Goal: Task Accomplishment & Management: Use online tool/utility

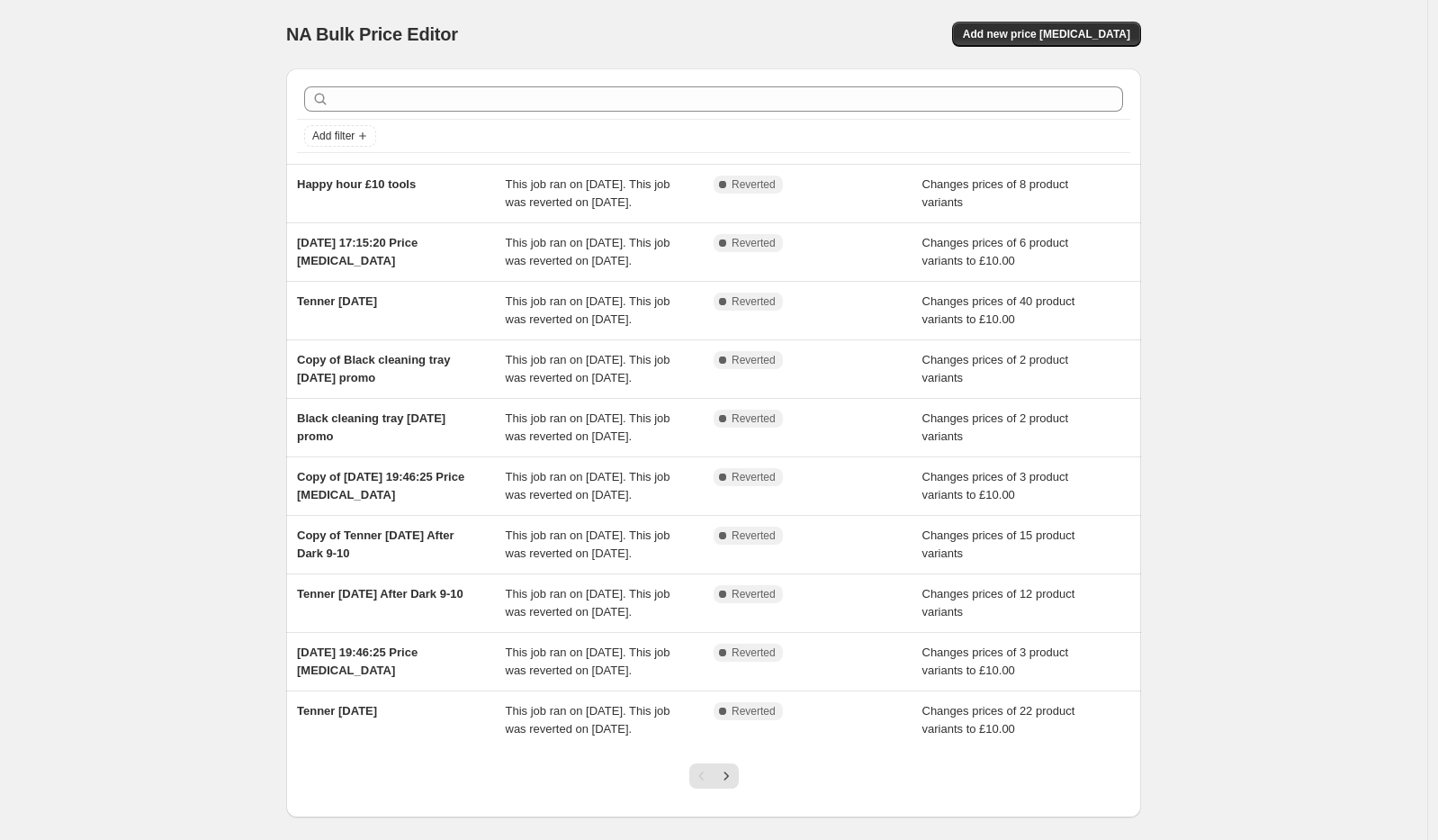
click at [182, 162] on div "NA Bulk Price Editor. This page is ready NA Bulk Price Editor Add new price [ME…" at bounding box center [713, 463] width 1427 height 927
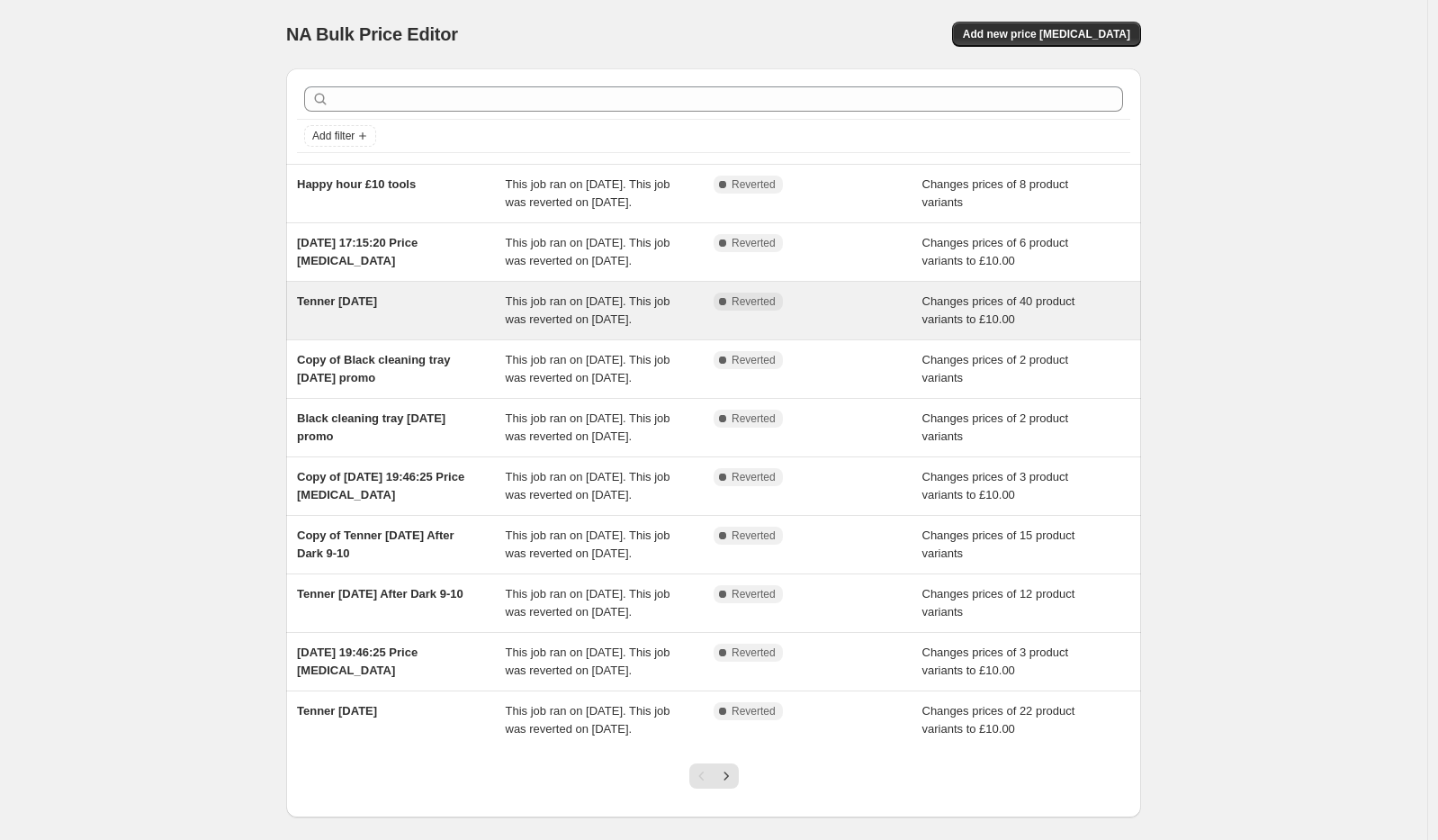
click at [467, 329] on div "Tenner [DATE]" at bounding box center [401, 310] width 209 height 36
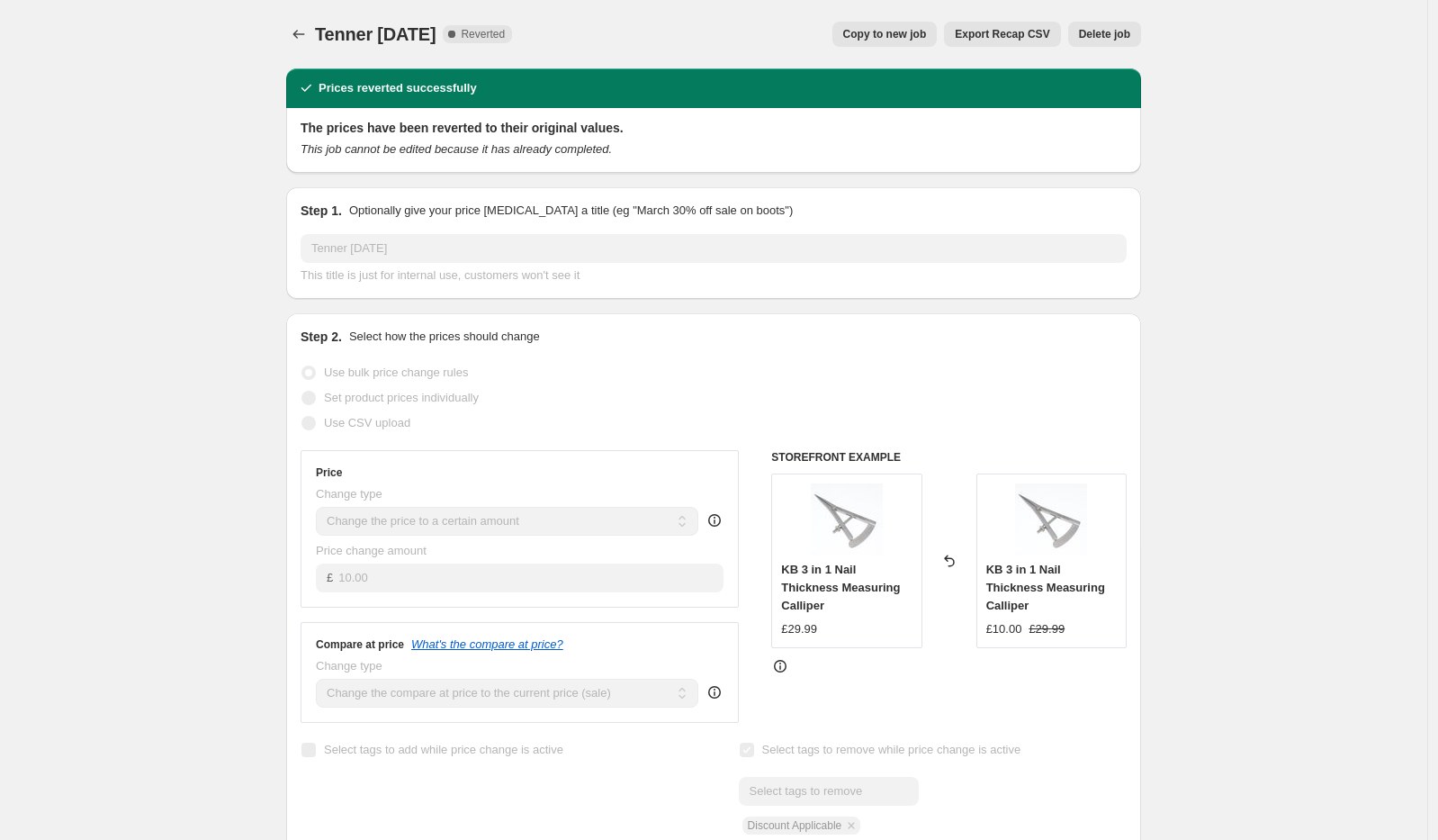
click at [913, 31] on span "Copy to new job" at bounding box center [885, 35] width 84 height 15
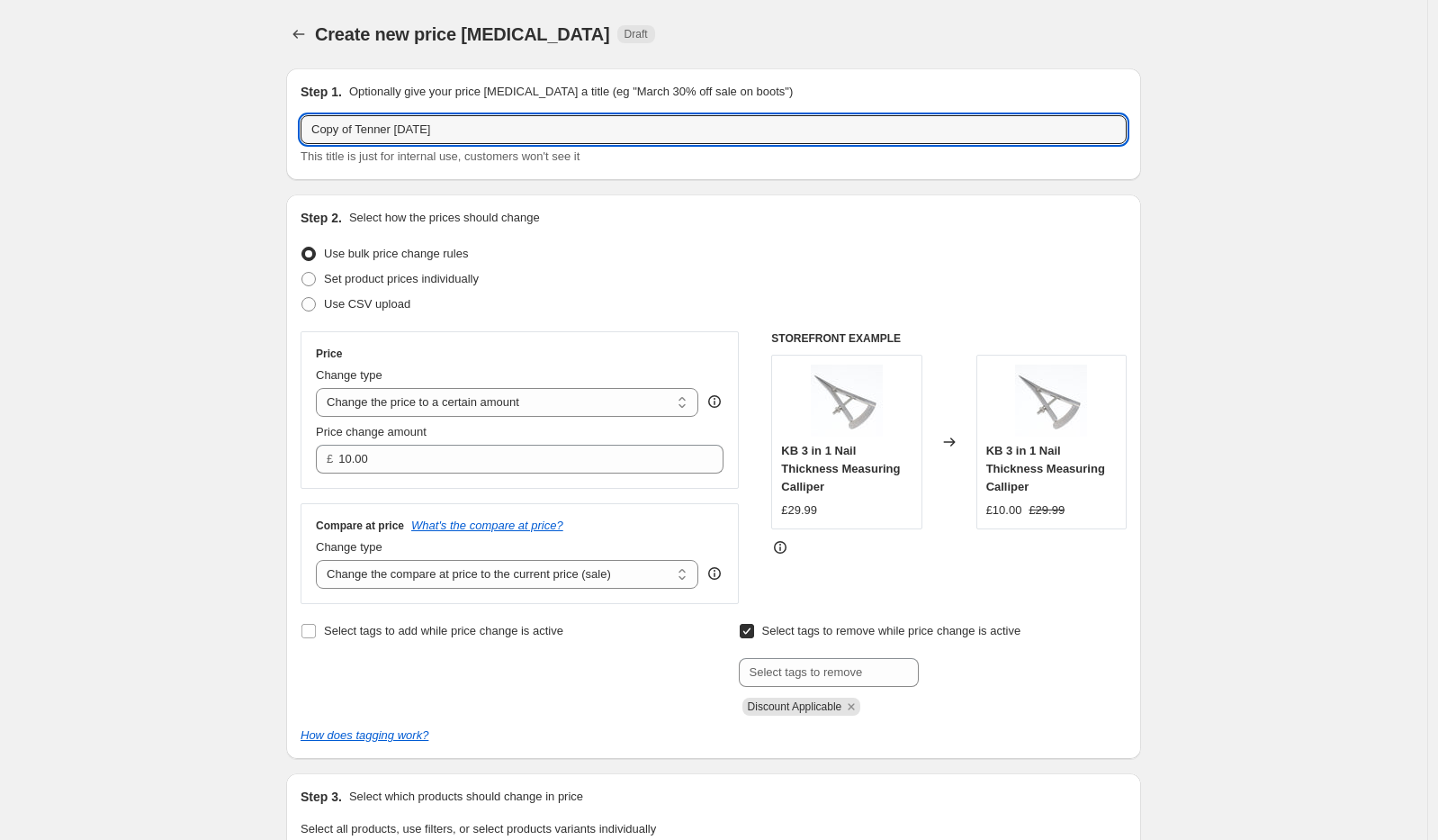
drag, startPoint x: 360, startPoint y: 131, endPoint x: 126, endPoint y: 138, distance: 234.1
click at [411, 134] on input "Tenner [DATE]" at bounding box center [713, 130] width 826 height 29
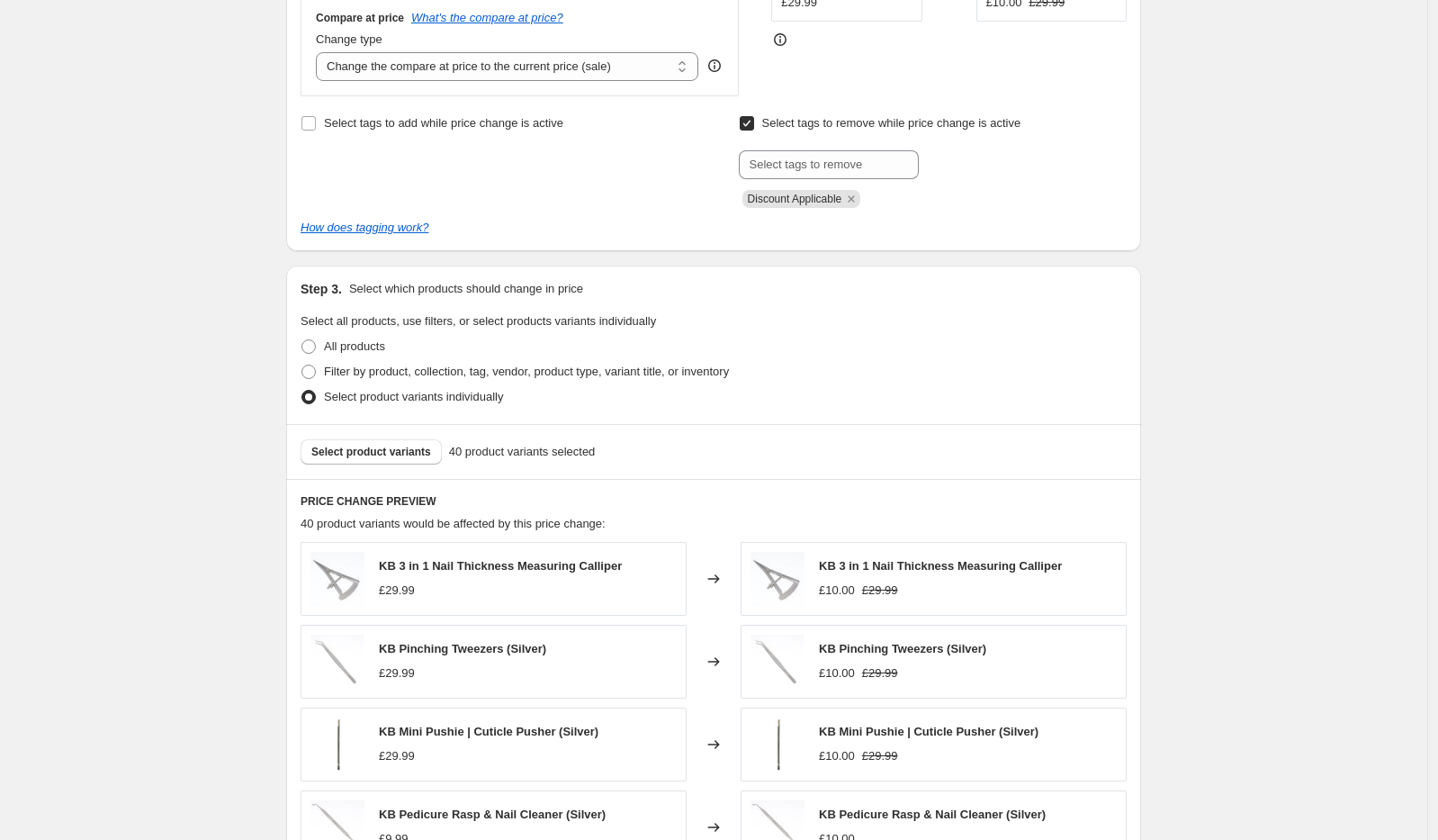
scroll to position [507, 0]
type input "Tenner [DATE]"
click at [373, 446] on span "Select product variants" at bounding box center [371, 453] width 120 height 15
click at [378, 456] on span "Select product variants" at bounding box center [371, 453] width 120 height 15
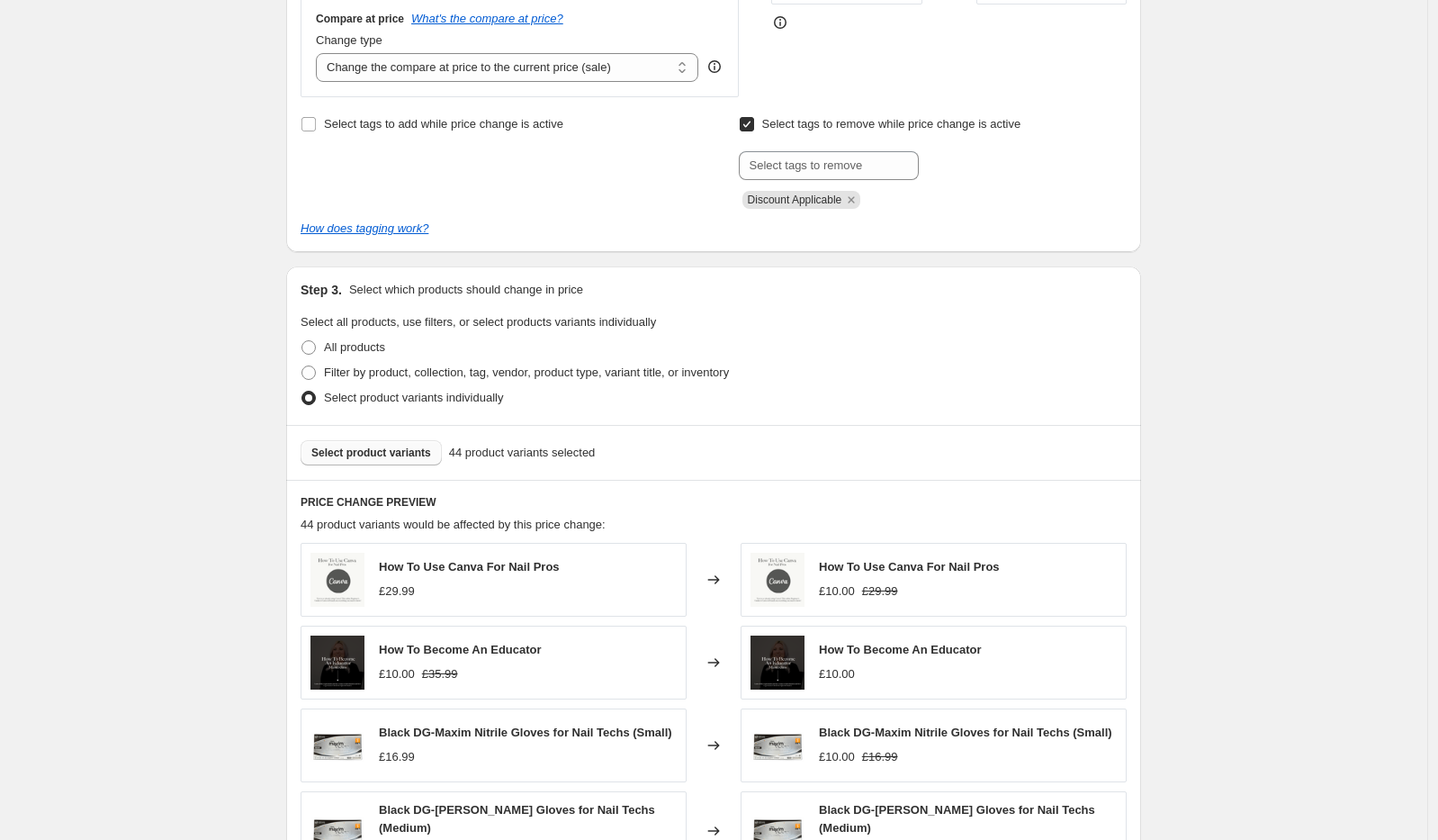
scroll to position [949, 0]
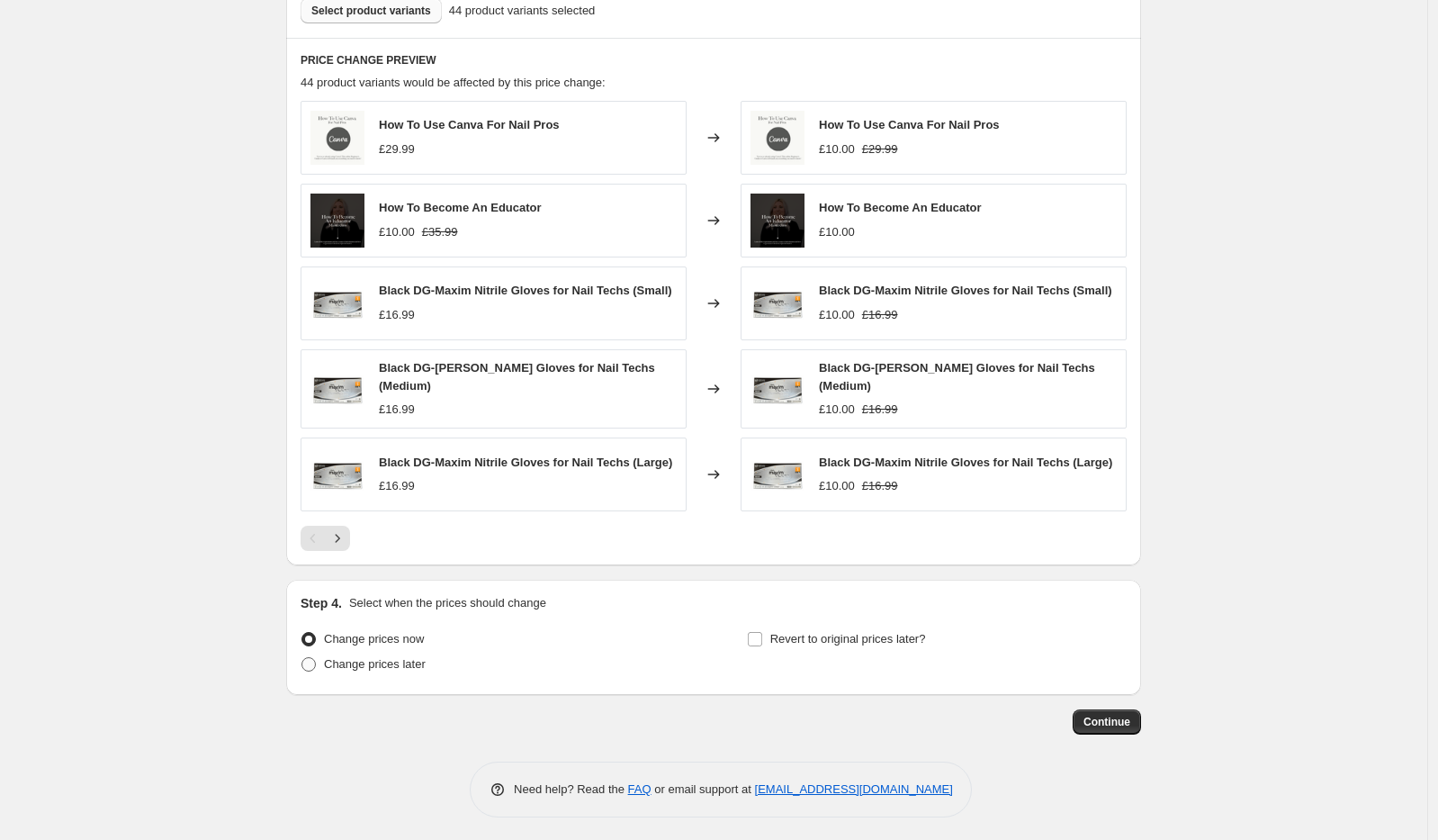
click at [351, 671] on label "Change prices later" at bounding box center [362, 665] width 125 height 26
click at [302, 657] on input "Change prices later" at bounding box center [301, 656] width 1 height 1
radio input "true"
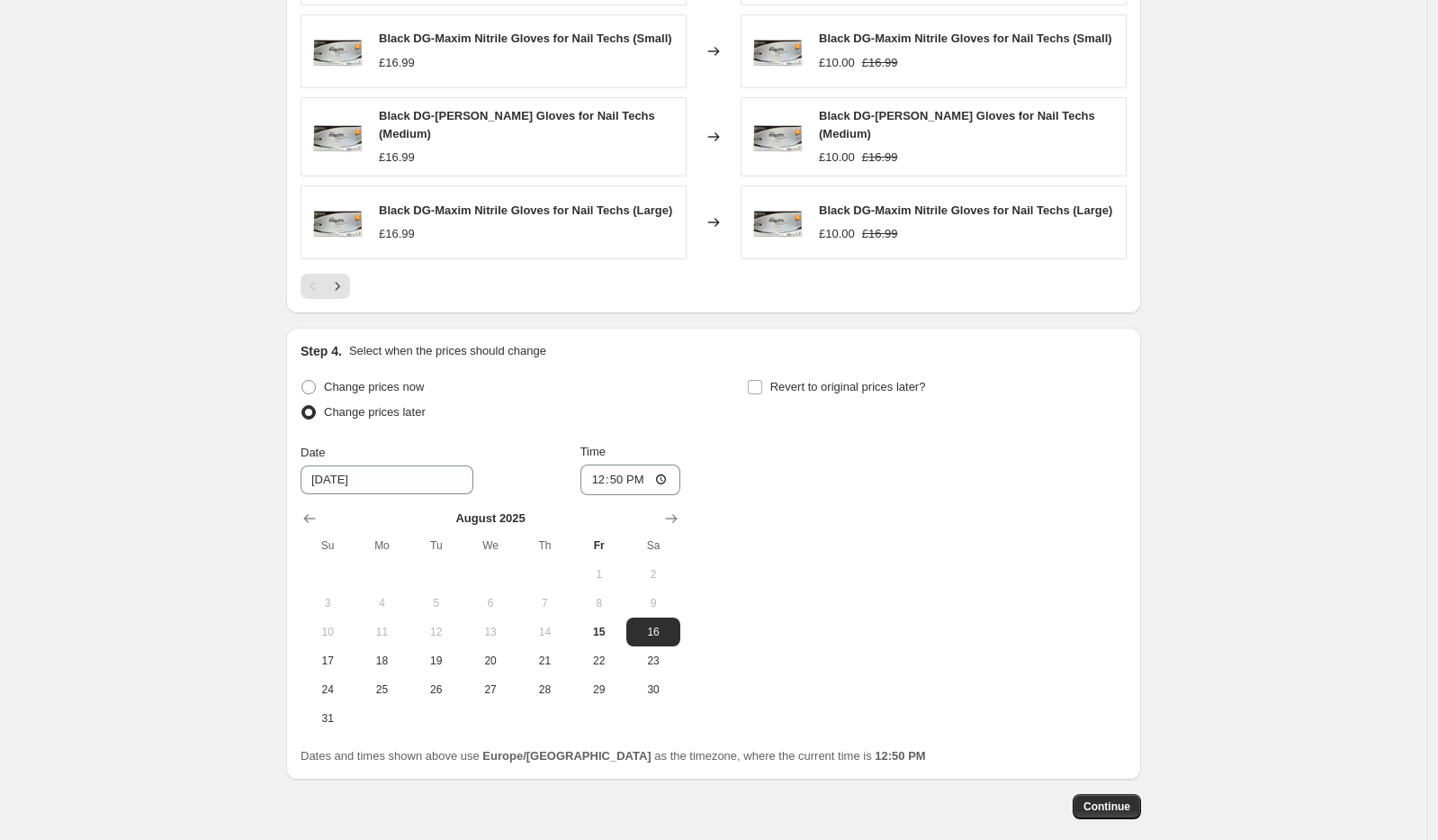
scroll to position [1285, 0]
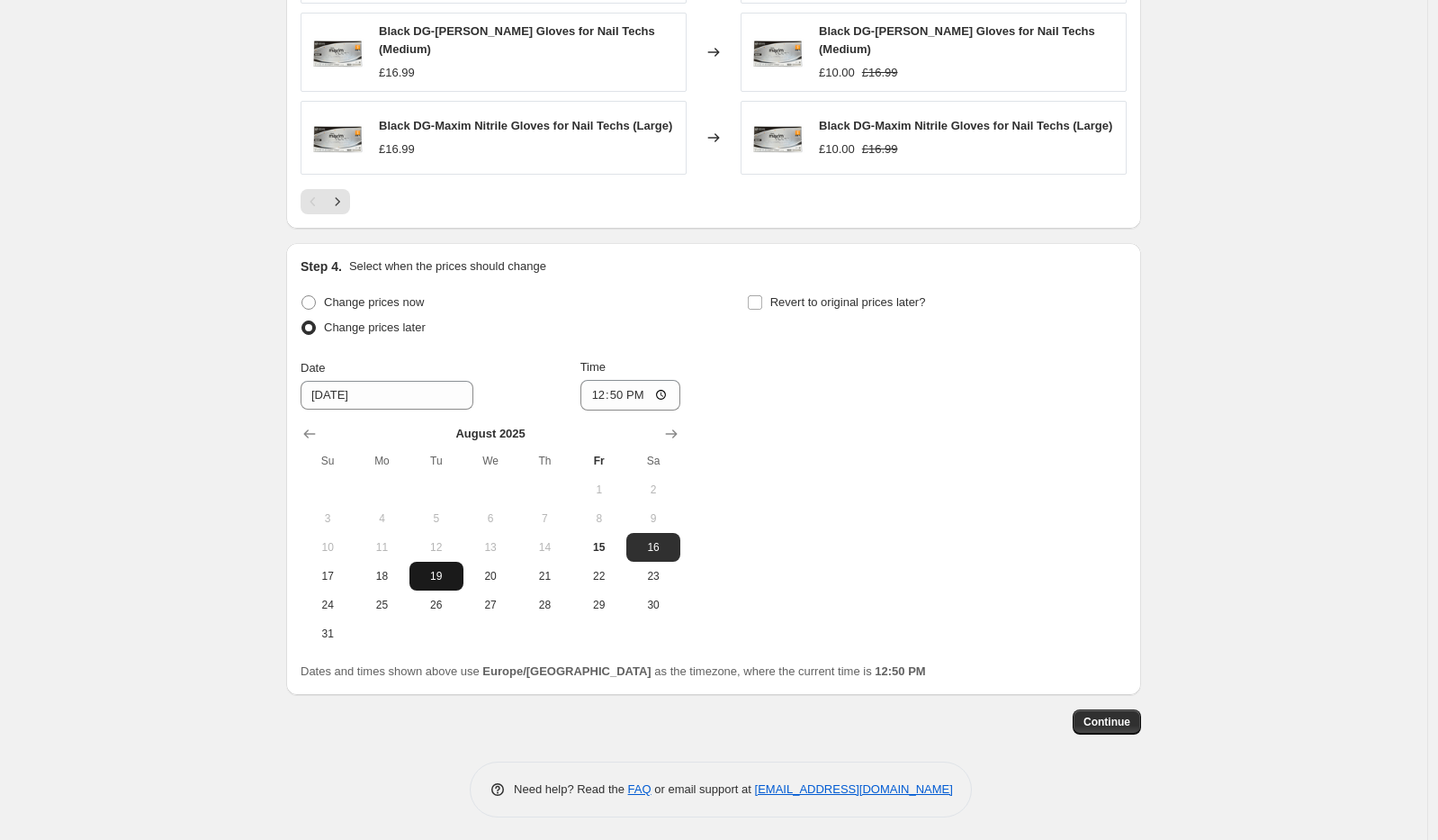
click at [438, 576] on span "19" at bounding box center [436, 576] width 39 height 15
type input "[DATE]"
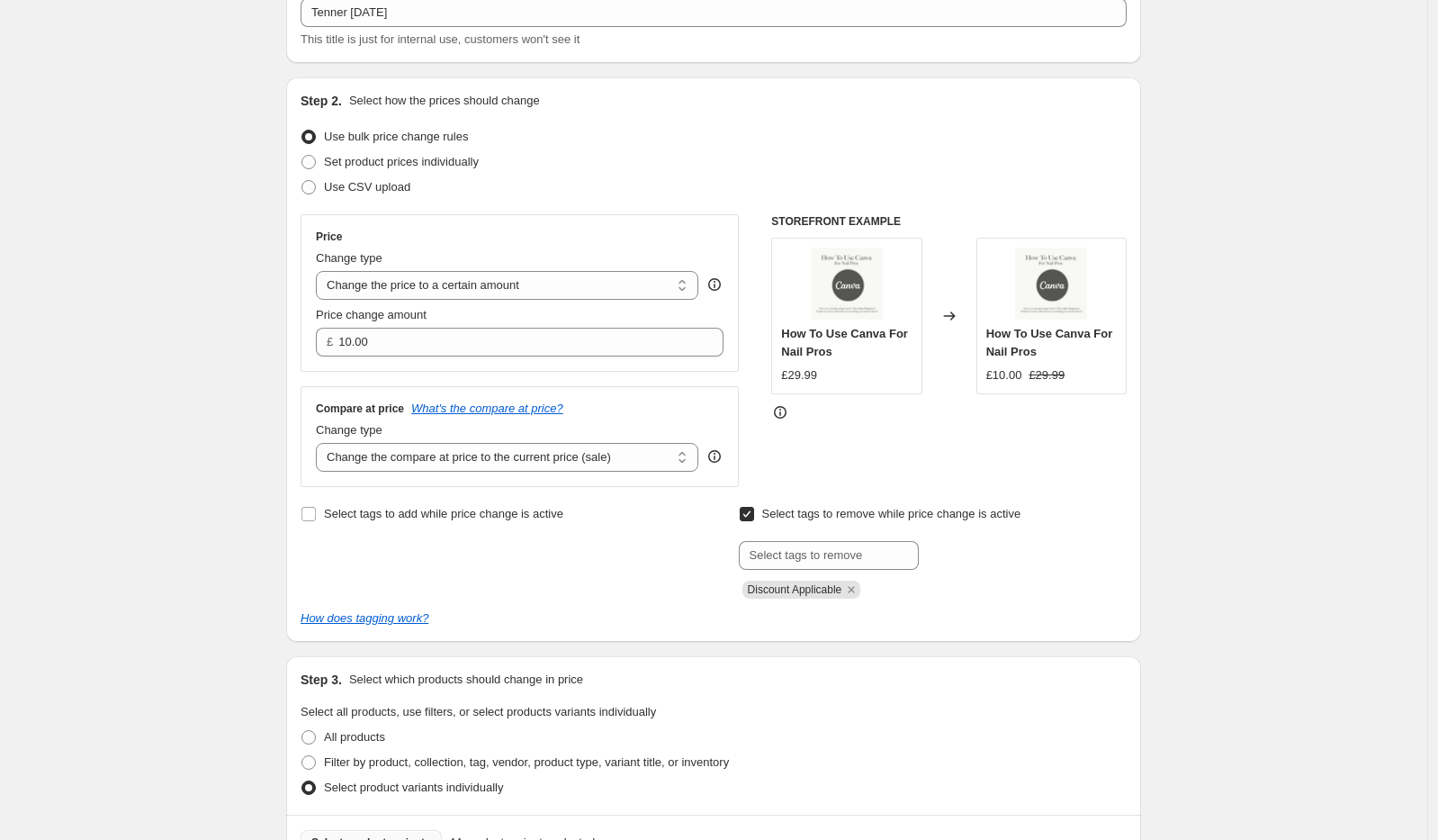
scroll to position [0, 0]
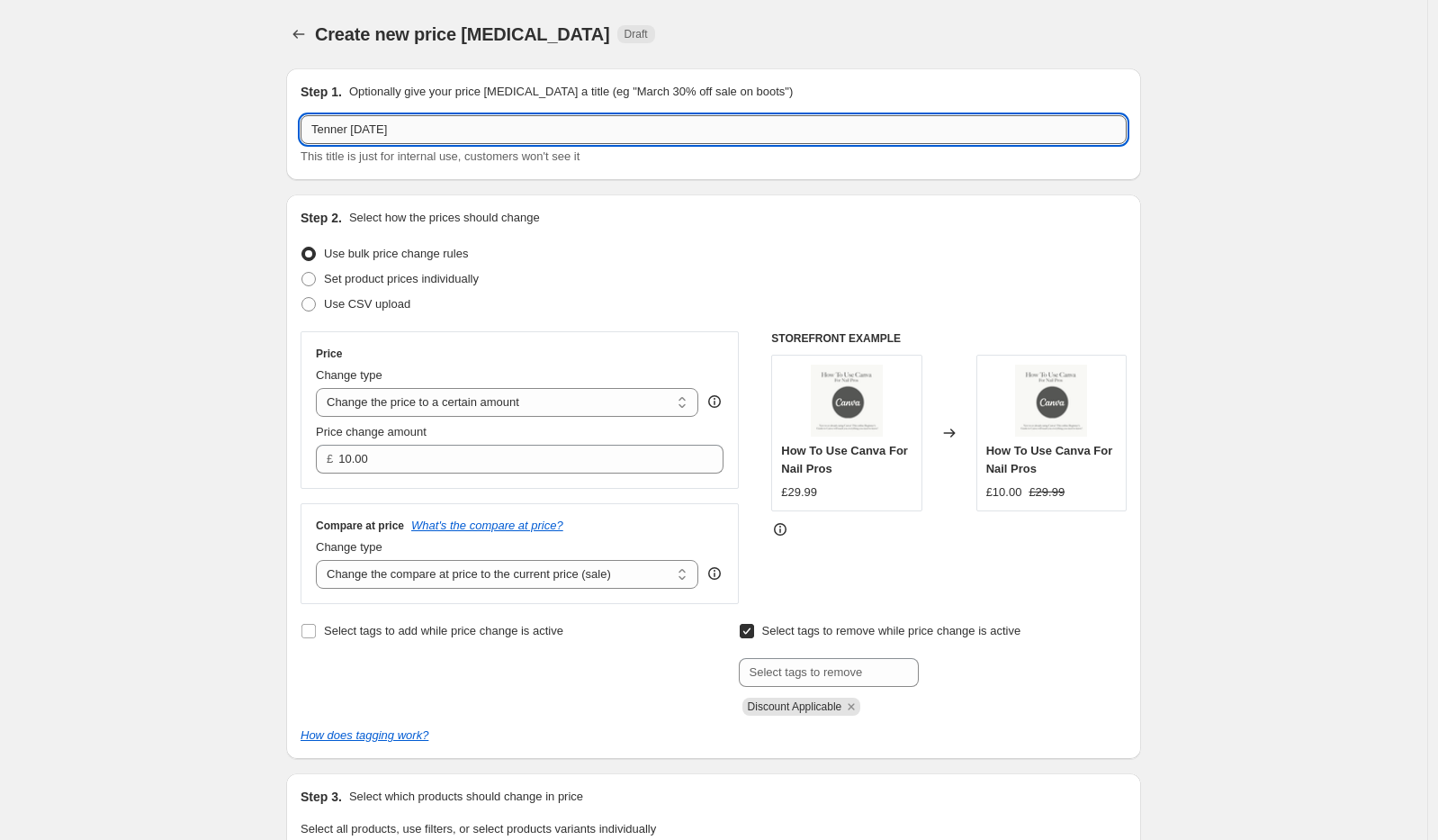
click at [410, 126] on input "Tenner [DATE]" at bounding box center [713, 130] width 826 height 29
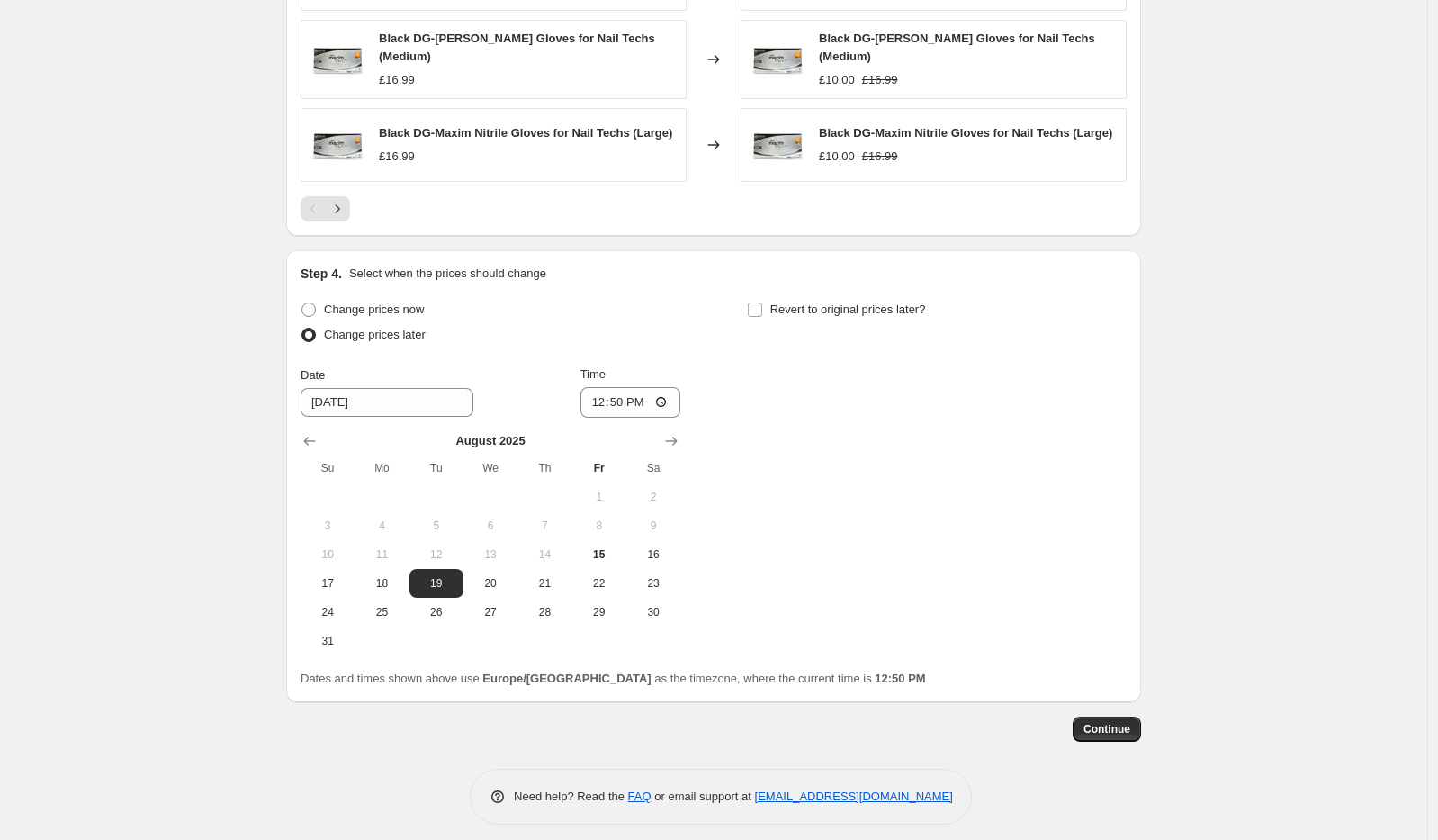
scroll to position [1285, 0]
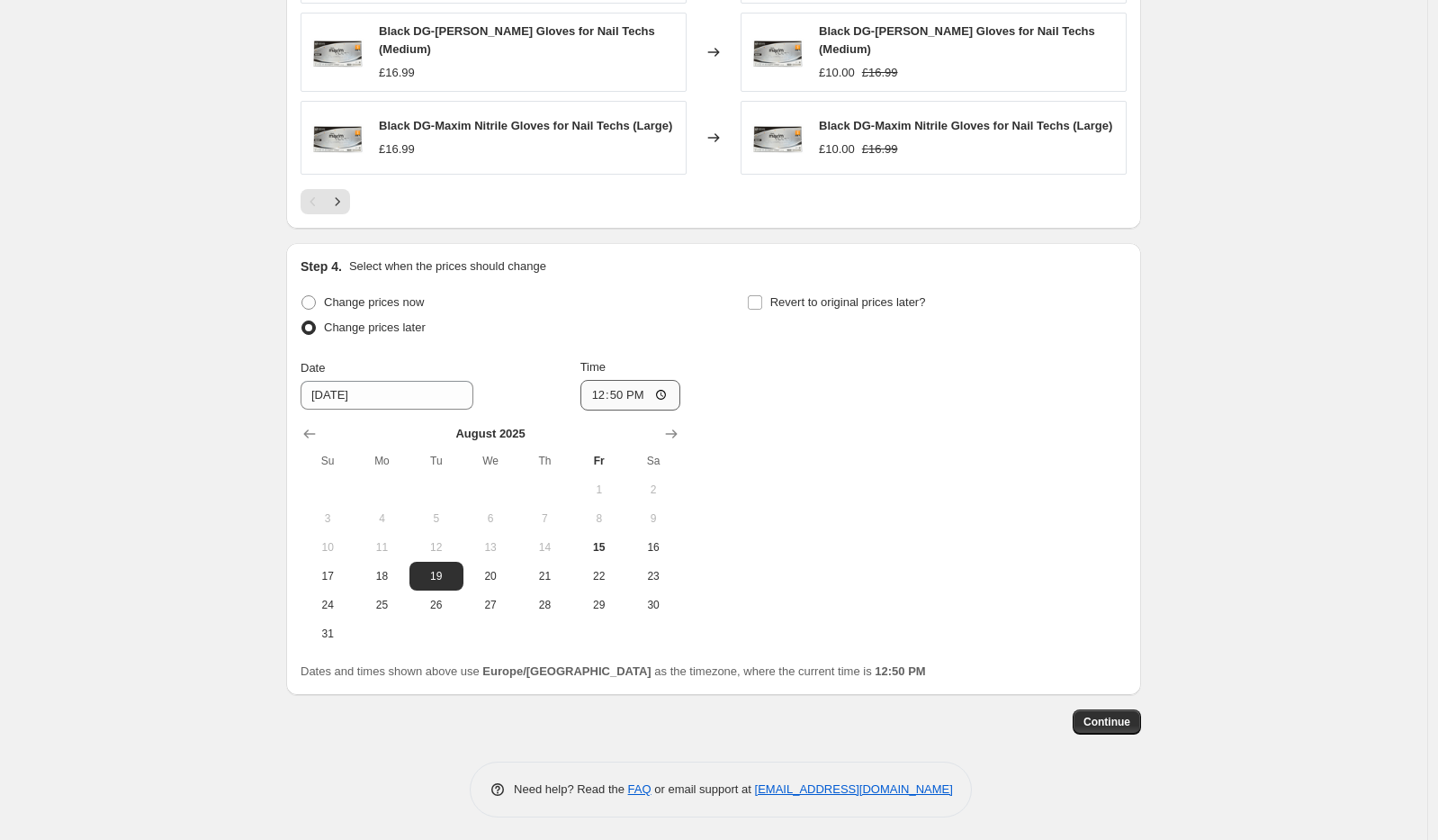
type input "Tenner [DATE]"
click at [625, 394] on input "12:50" at bounding box center [631, 395] width 100 height 31
click at [667, 399] on input "12:50" at bounding box center [631, 395] width 100 height 31
click at [645, 391] on input "00:50" at bounding box center [631, 395] width 100 height 31
type input "00:01"
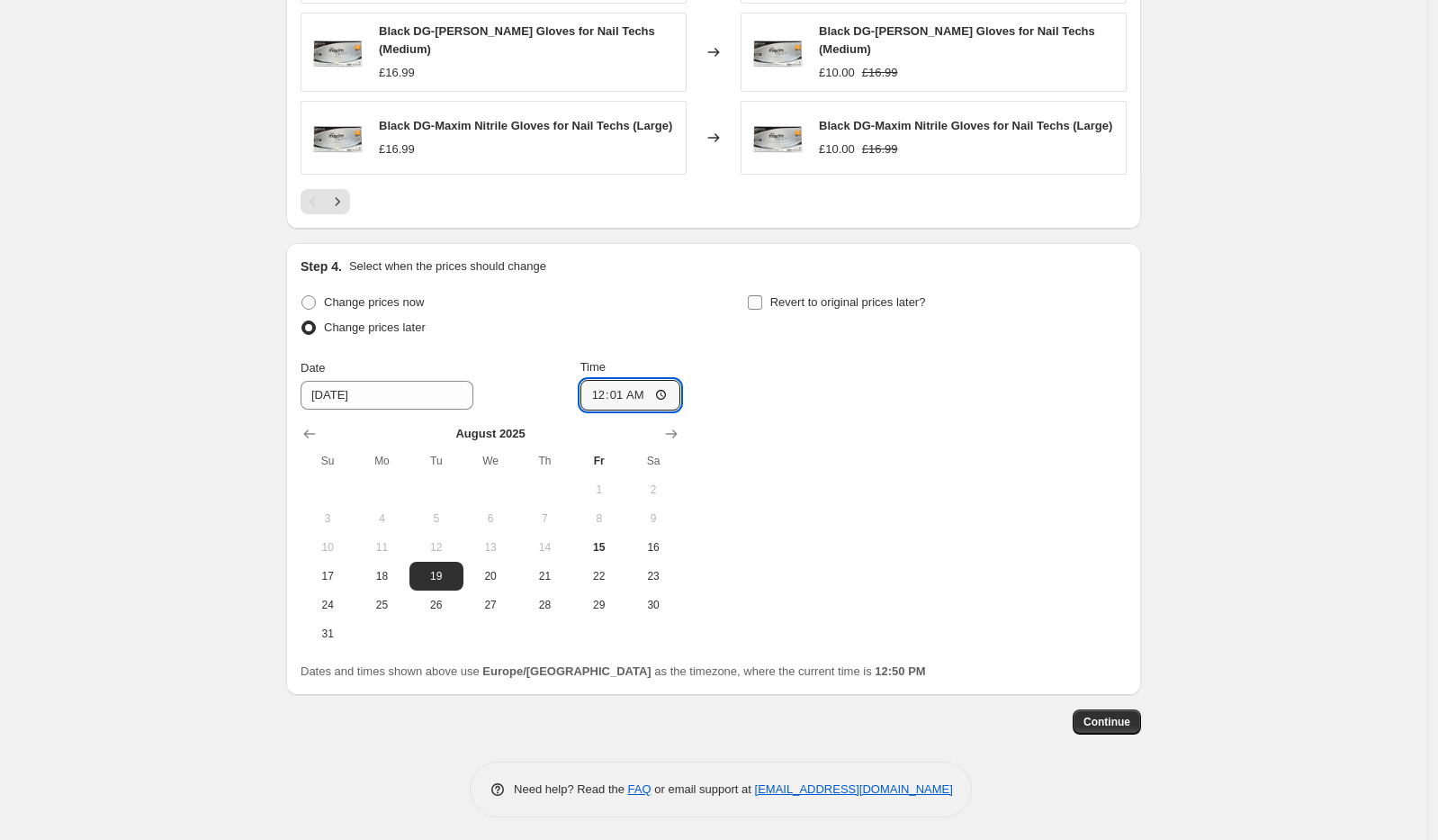
click at [778, 295] on span "Revert to original prices later?" at bounding box center [848, 301] width 155 height 14
click at [762, 295] on input "Revert to original prices later?" at bounding box center [755, 302] width 15 height 15
checkbox input "true"
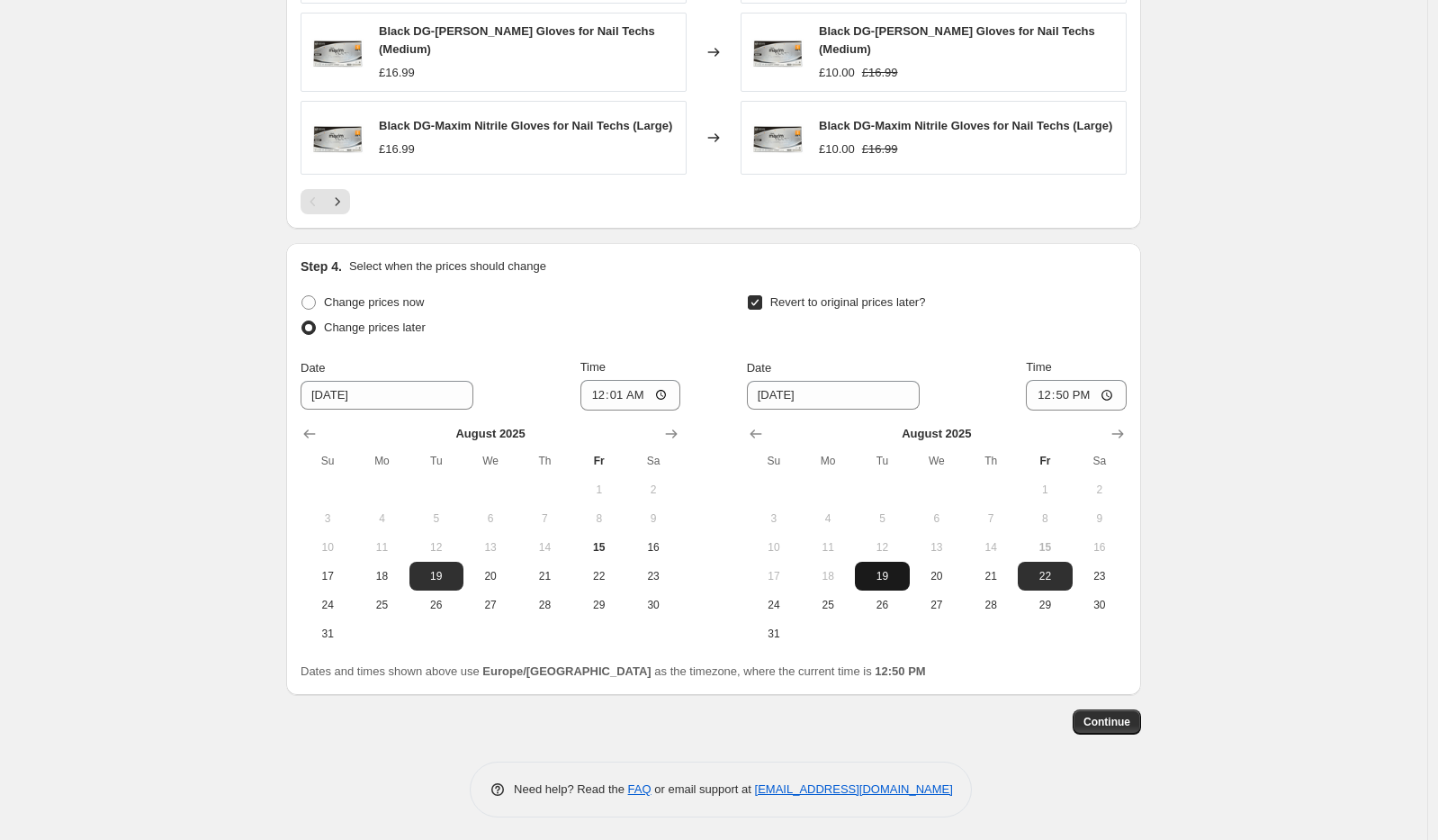
click at [890, 577] on span "19" at bounding box center [881, 576] width 39 height 15
type input "[DATE]"
click at [1071, 394] on input "12:50" at bounding box center [1076, 395] width 100 height 31
type input "23:59"
click at [1130, 718] on span "Continue" at bounding box center [1107, 722] width 47 height 15
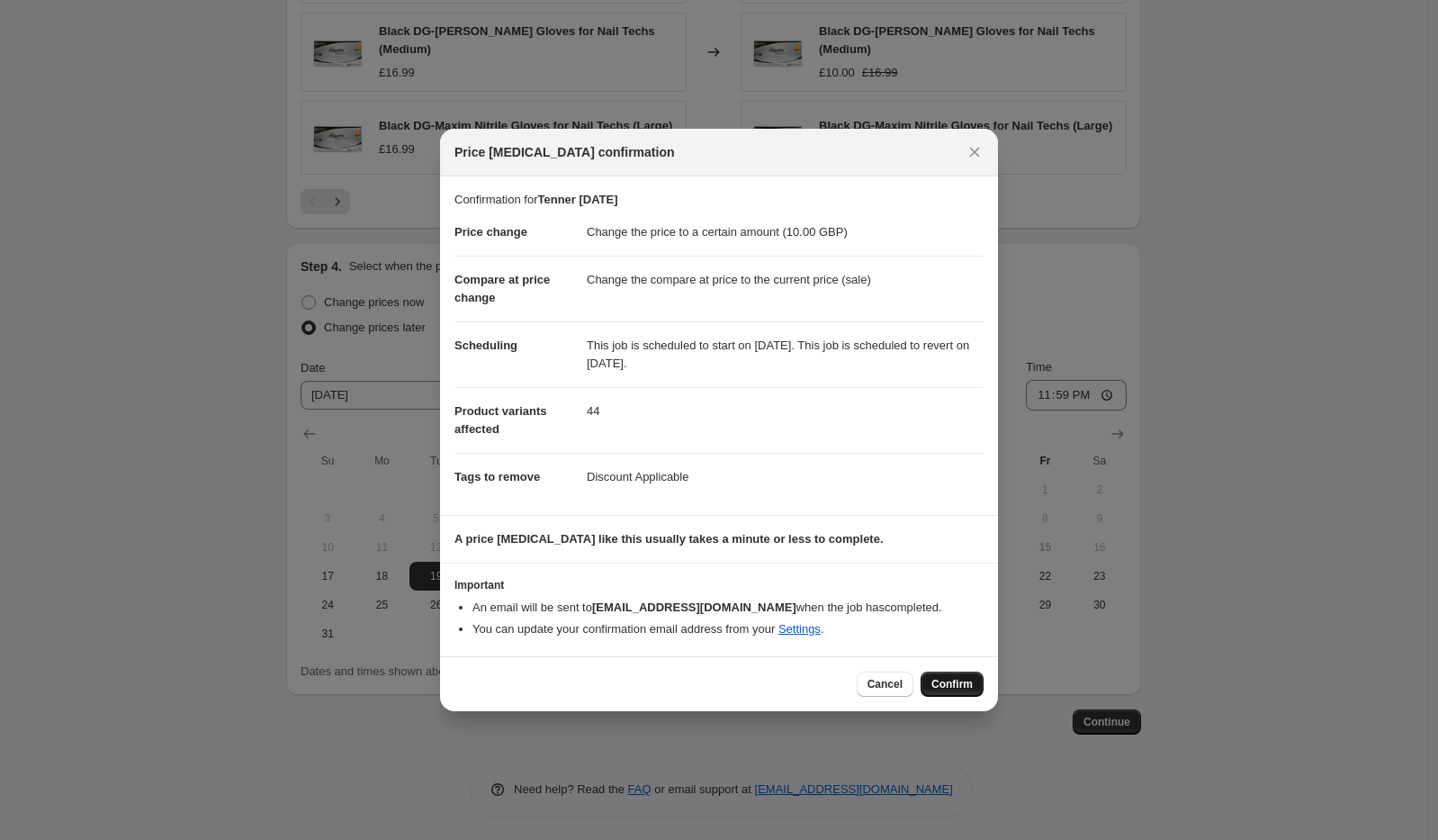
click at [954, 681] on span "Confirm" at bounding box center [951, 684] width 41 height 15
